Goal: Transaction & Acquisition: Purchase product/service

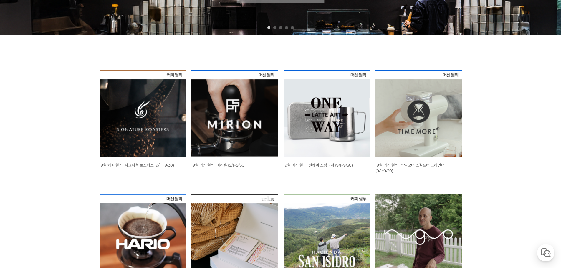
scroll to position [177, 0]
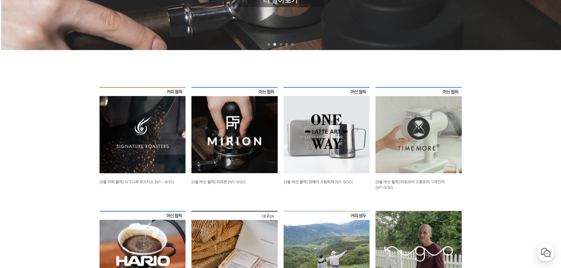
click at [105, 181] on span "[9월 커피 월픽] 시그니쳐 로스터스 (9/1 ~ 9/30)" at bounding box center [137, 182] width 75 height 5
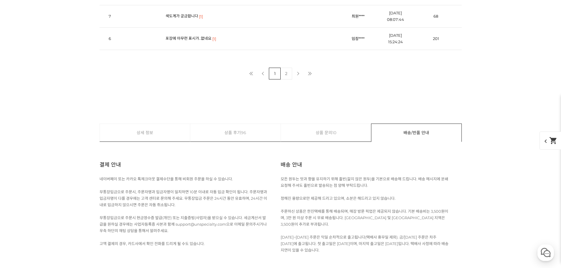
scroll to position [5714, 0]
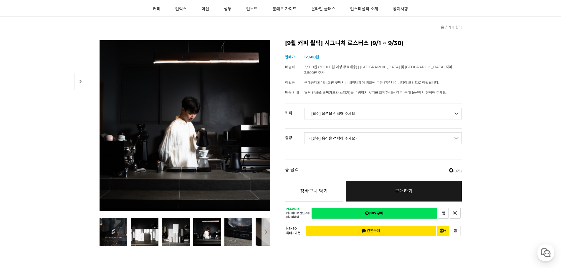
scroll to position [29, 0]
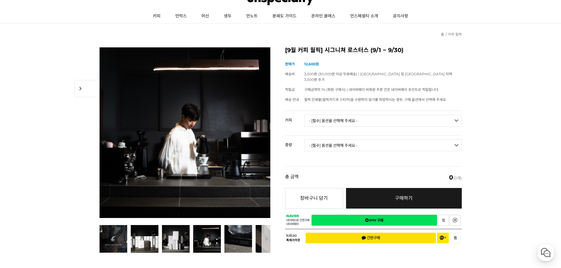
click at [333, 116] on select "- [필수] 옵션을 선택해 주세요 - ------------------- 언스페셜티 분쇄도 가이드 종이(주문 1건당 최대 1개 제공) 월픽 인…" at bounding box center [383, 121] width 158 height 12
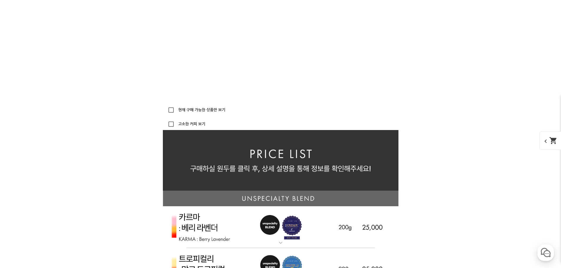
scroll to position [1237, 0]
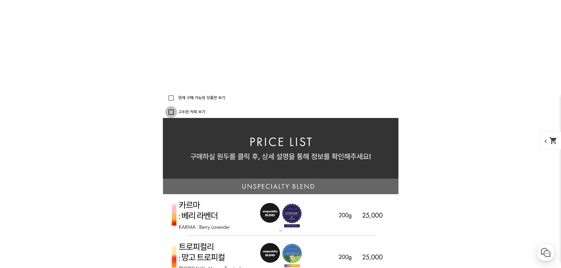
click at [170, 114] on input "고소한 커피 보기" at bounding box center [171, 112] width 12 height 12
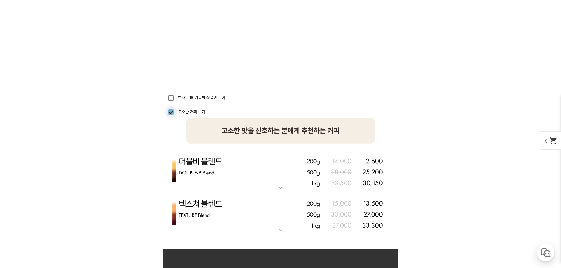
click at [170, 114] on input "고소한 커피 보기" at bounding box center [171, 112] width 12 height 12
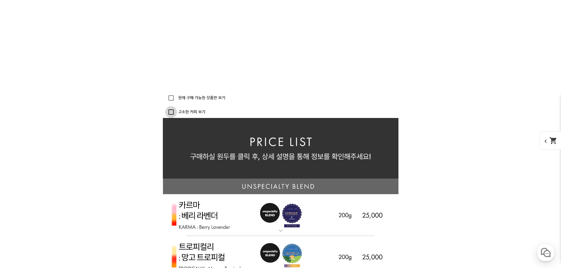
click at [170, 114] on input "고소한 커피 보기" at bounding box center [171, 112] width 12 height 12
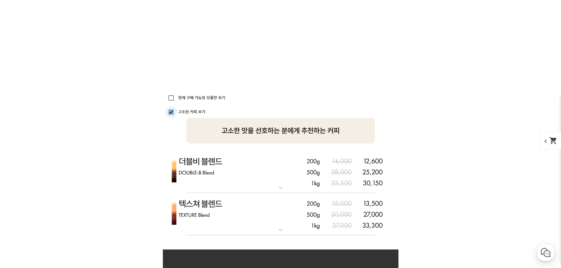
click at [170, 114] on input "고소한 커피 보기" at bounding box center [171, 112] width 12 height 12
checkbox input "false"
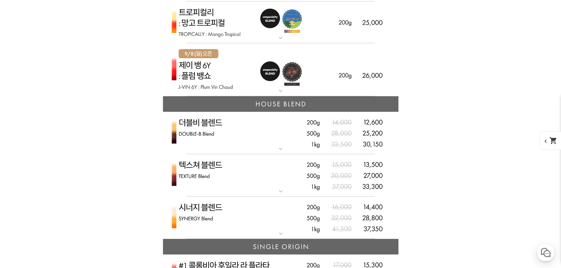
scroll to position [1473, 0]
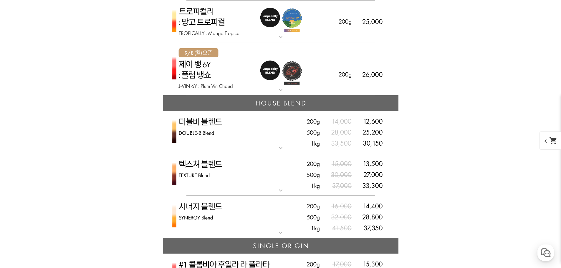
click at [214, 131] on img at bounding box center [281, 132] width 236 height 43
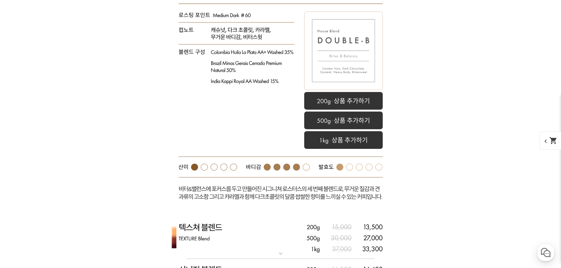
scroll to position [1679, 0]
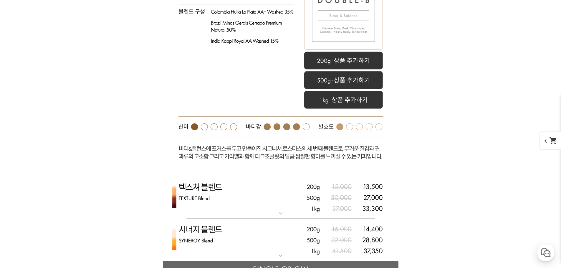
click at [207, 188] on img at bounding box center [281, 197] width 236 height 43
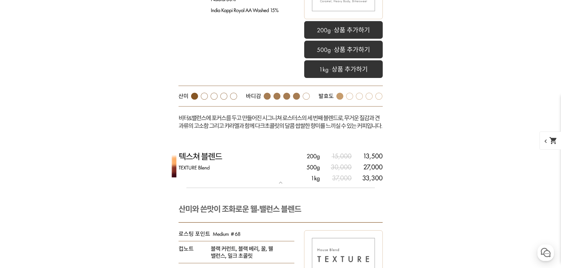
scroll to position [1738, 0]
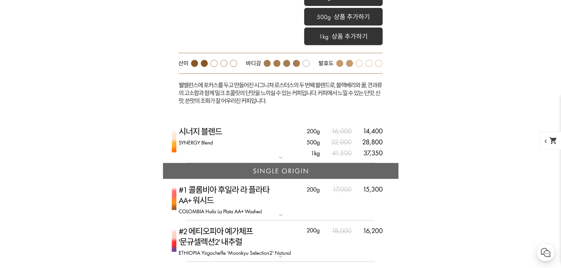
click at [203, 149] on img at bounding box center [281, 142] width 236 height 43
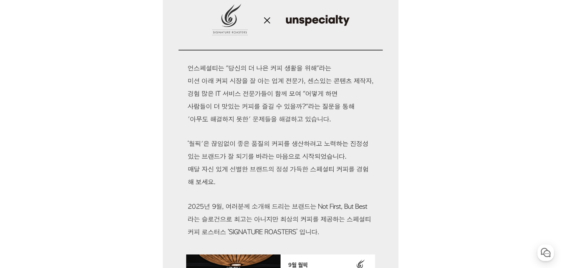
scroll to position [29, 0]
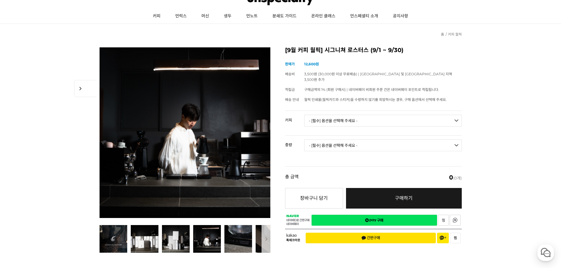
click at [352, 118] on select "- [필수] 옵션을 선택해 주세요 - ------------------- 언스페셜티 분쇄도 가이드 종이(주문 1건당 최대 1개 제공) 월픽 인…" at bounding box center [383, 121] width 158 height 12
select select "시너지 블렌드"
click at [304, 115] on select "- [필수] 옵션을 선택해 주세요 - ------------------- 언스페셜티 분쇄도 가이드 종이(주문 1건당 최대 1개 제공) 월픽 인…" at bounding box center [383, 121] width 158 height 12
click at [350, 140] on select "- [필수] 옵션을 선택해 주세요 - ------------------- 200g 500g 1kg" at bounding box center [383, 146] width 158 height 12
select select "500g"
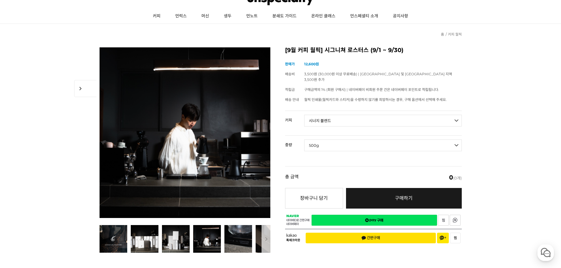
click at [304, 140] on select "- [필수] 옵션을 선택해 주세요 - ------------------- 200g 500g 1kg" at bounding box center [383, 146] width 158 height 12
select select "*"
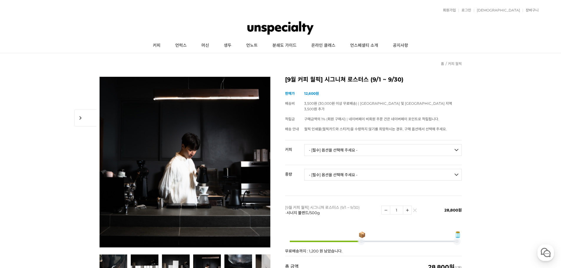
scroll to position [59, 0]
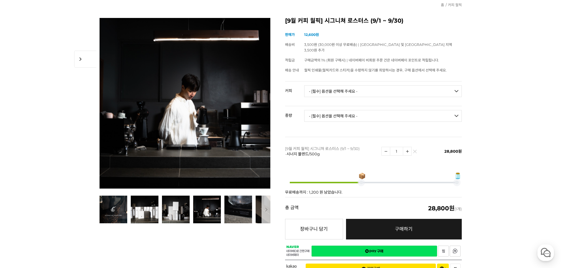
click at [338, 87] on select "- [필수] 옵션을 선택해 주세요 - ------------------- 언스페셜티 분쇄도 가이드 종이(주문 1건당 최대 1개 제공) 월픽 인…" at bounding box center [383, 91] width 158 height 12
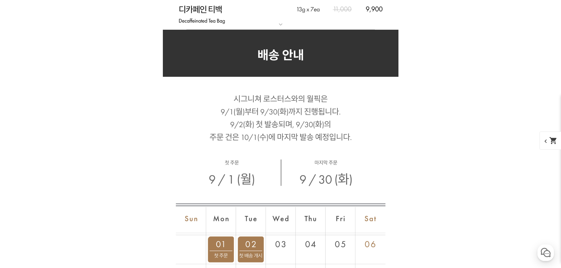
scroll to position [3043, 0]
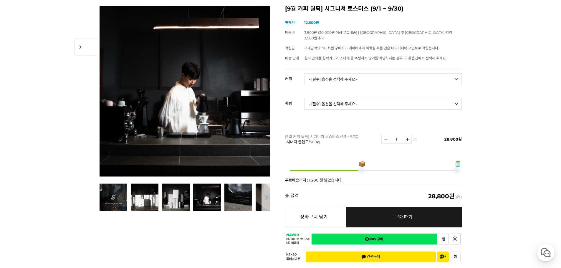
scroll to position [59, 0]
